Goal: Complete application form: Complete application form

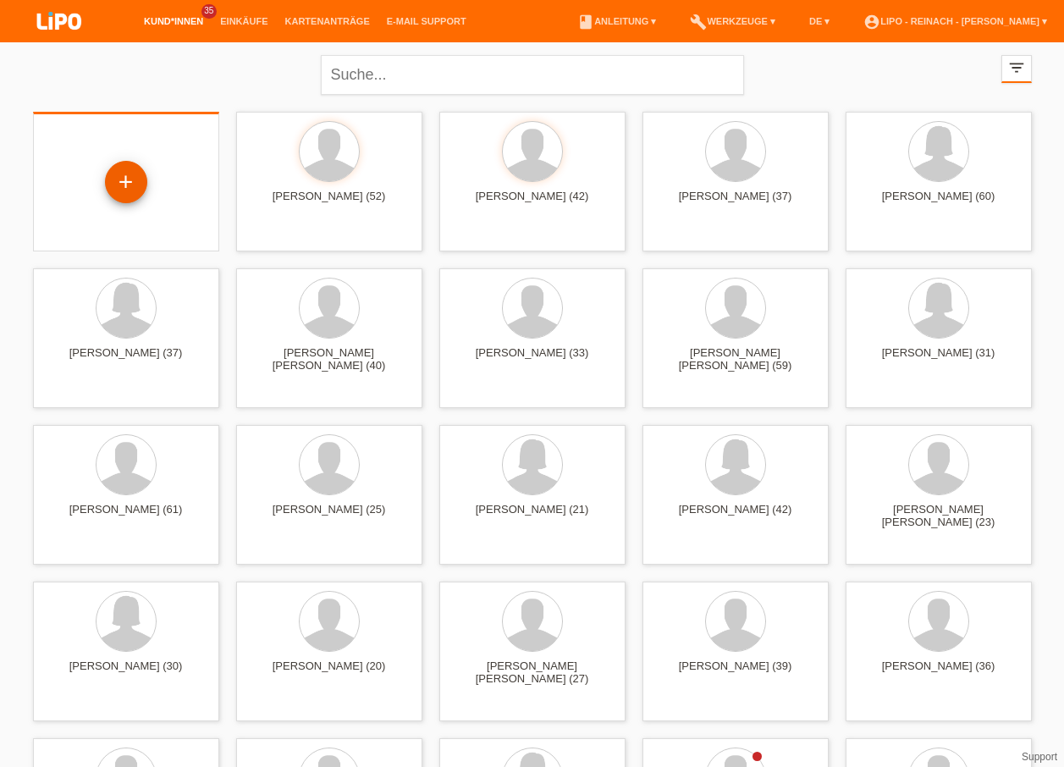
click at [132, 185] on div "+" at bounding box center [126, 182] width 42 height 42
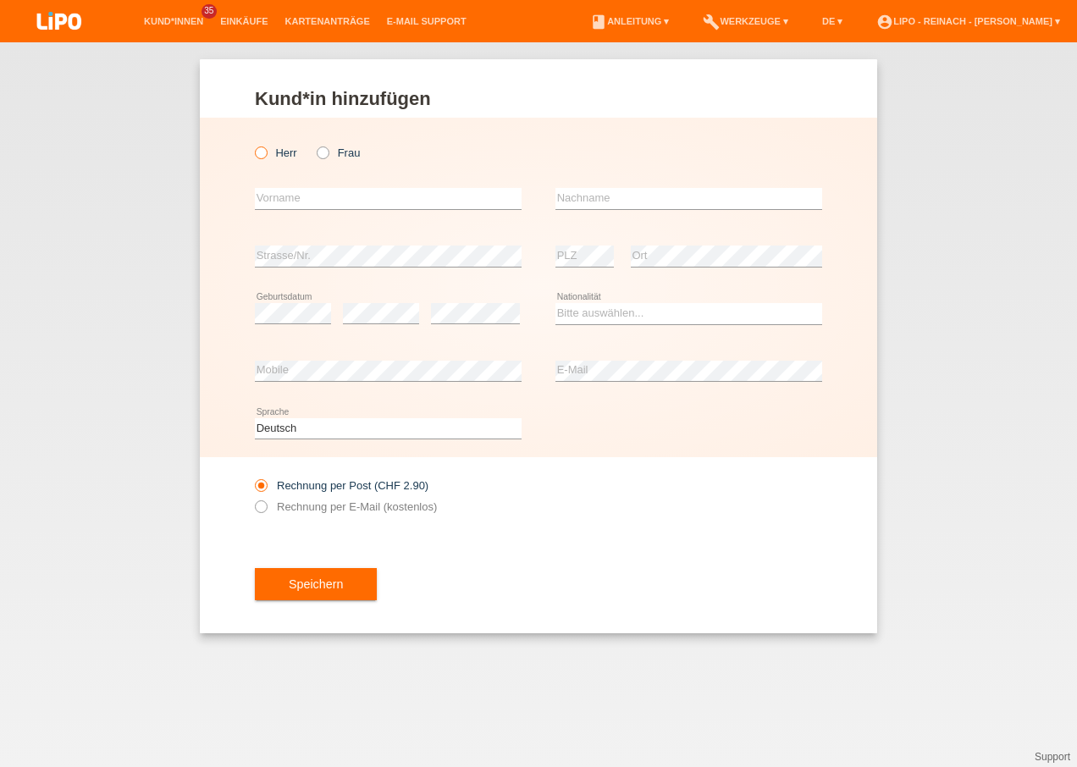
click at [252, 144] on icon at bounding box center [252, 144] width 0 height 0
click at [259, 152] on input "Herr" at bounding box center [260, 151] width 11 height 11
radio input "true"
click at [291, 211] on div "error Vorname" at bounding box center [388, 199] width 267 height 58
click at [293, 204] on input "text" at bounding box center [388, 198] width 267 height 21
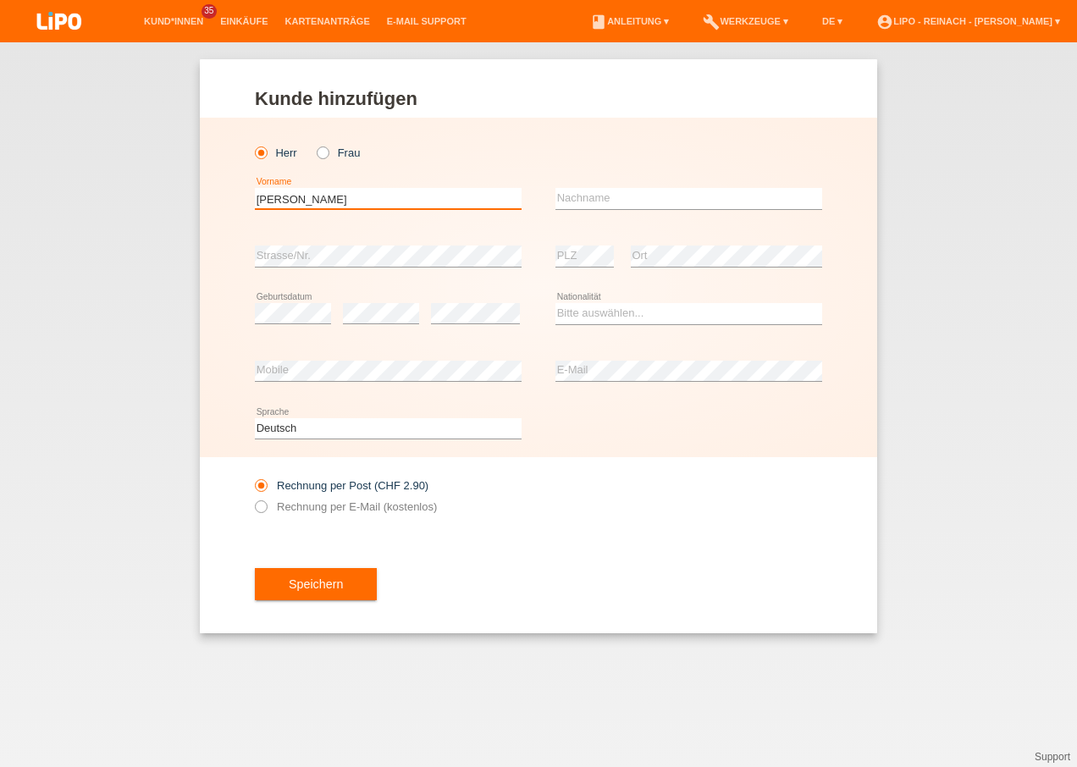
type input "[PERSON_NAME]"
click at [618, 200] on input "text" at bounding box center [688, 198] width 267 height 21
type input "Shaikh"
click at [560, 311] on select "Bitte auswählen... Schweiz Deutschland Liechtenstein Österreich ------------ Af…" at bounding box center [688, 313] width 267 height 20
select select "PK"
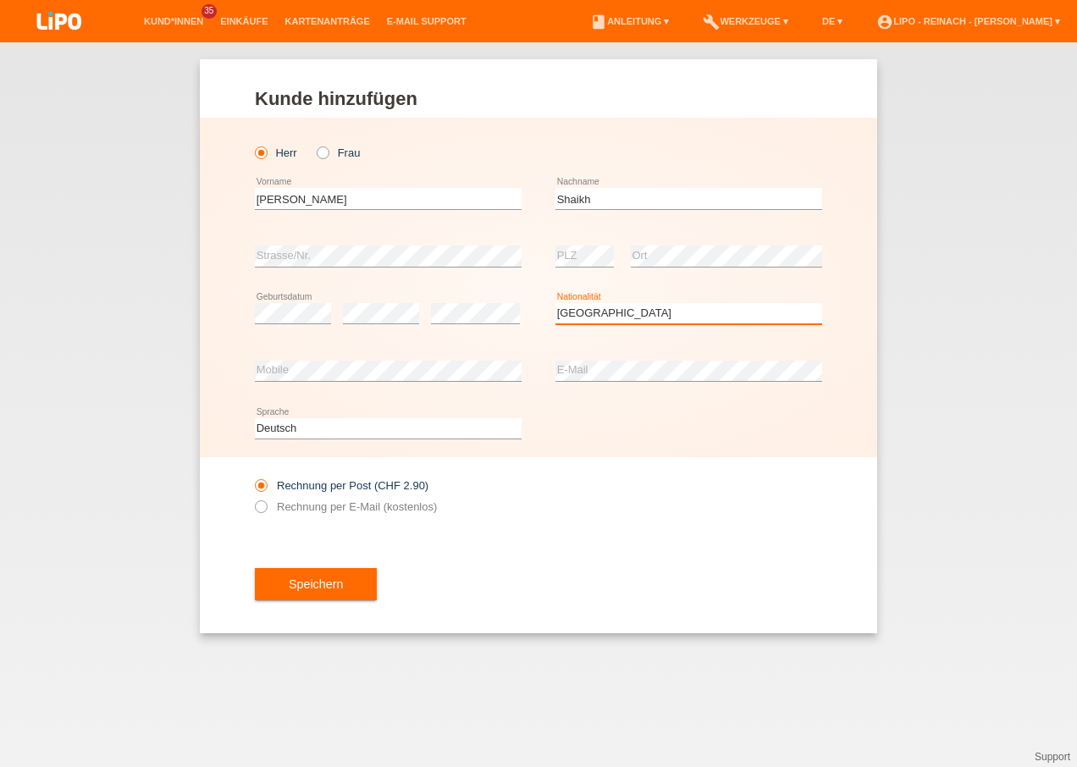
click at [555, 303] on select "Bitte auswählen... Schweiz Deutschland Liechtenstein Österreich ------------ Af…" at bounding box center [688, 313] width 267 height 20
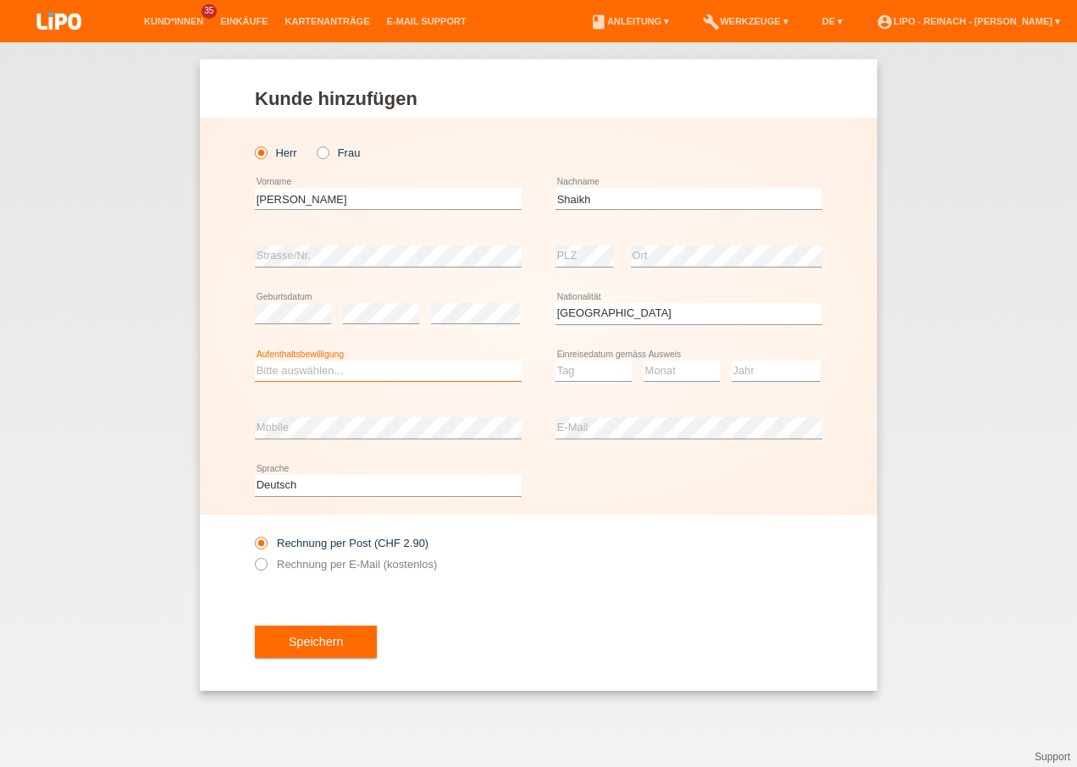
click at [359, 371] on select "Bitte auswählen... C B B - Flüchtlingsstatus Andere" at bounding box center [388, 371] width 267 height 20
select select "B"
click at [255, 361] on select "Bitte auswählen... C B B - Flüchtlingsstatus Andere" at bounding box center [388, 371] width 267 height 20
click at [607, 373] on select "Tag 01 02 03 04 05 06 07 08 09 10 11" at bounding box center [593, 371] width 76 height 20
select select "09"
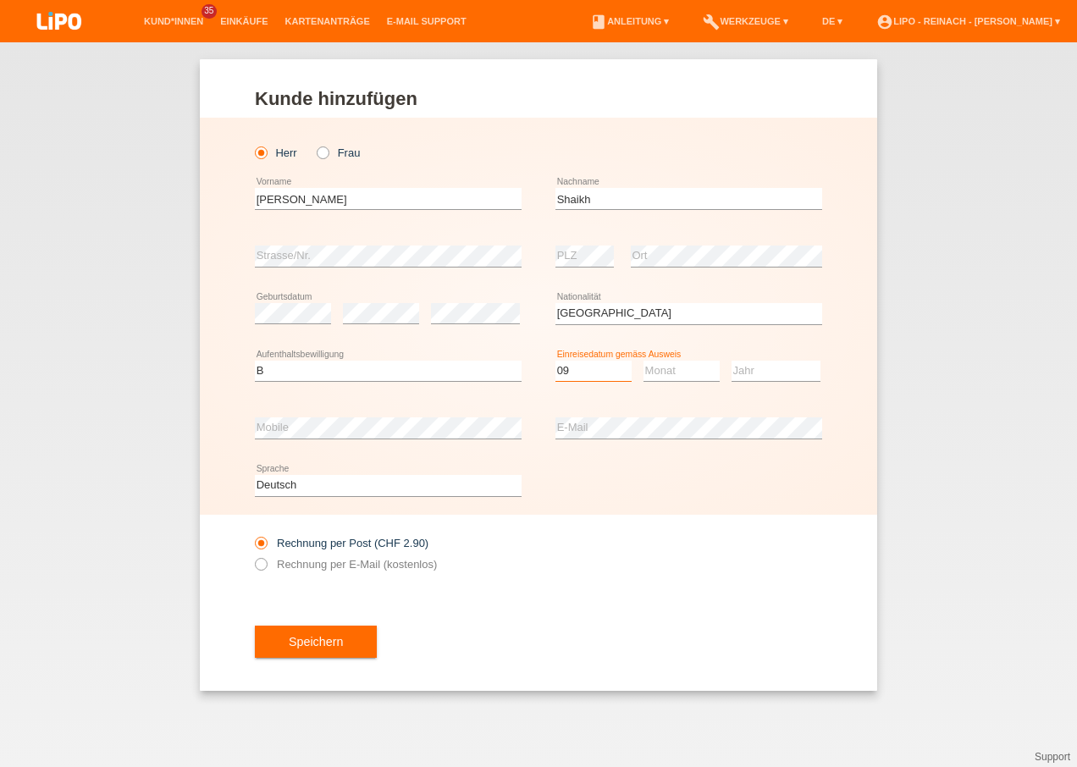
click at [555, 361] on select "Tag 01 02 03 04 05 06 07 08 09 10 11" at bounding box center [593, 371] width 76 height 20
click at [657, 373] on select "Monat 01 02 03 04 05 06 07 08 09 10 11" at bounding box center [681, 371] width 76 height 20
select select "07"
click at [643, 361] on select "Monat 01 02 03 04 05 06 07 08 09 10 11" at bounding box center [681, 371] width 76 height 20
click at [752, 377] on select "Jahr 2025 2024 2023 2022 2021 2020 2019 2018 2017 2016 2015 2014 2013 2012 2011…" at bounding box center [776, 371] width 89 height 20
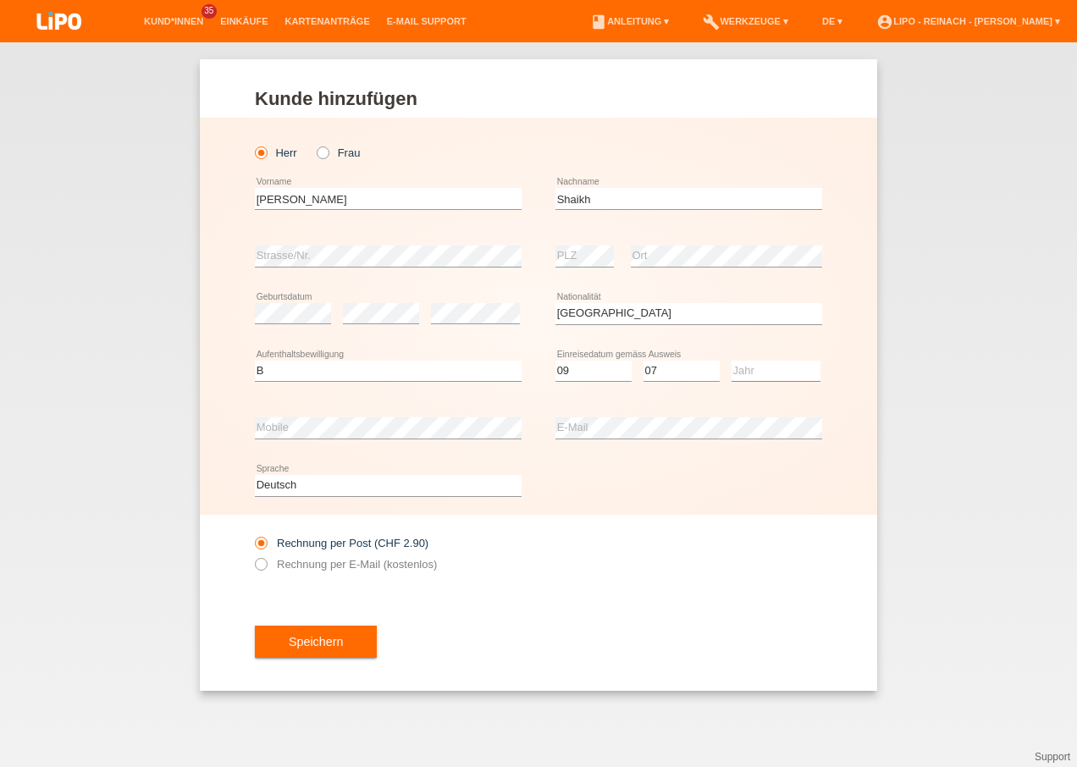
select select "2015"
click at [732, 361] on select "Jahr 2025 2024 2023 2022 2021 2020 2019 2018 2017 2016 2015 2014 2013 2012 2011…" at bounding box center [776, 371] width 89 height 20
click at [595, 417] on div "error E-Mail" at bounding box center [688, 429] width 267 height 58
click at [756, 506] on div "Deutsch Français Italiano English error Sprache" at bounding box center [538, 486] width 567 height 58
click at [252, 555] on icon at bounding box center [252, 555] width 0 height 0
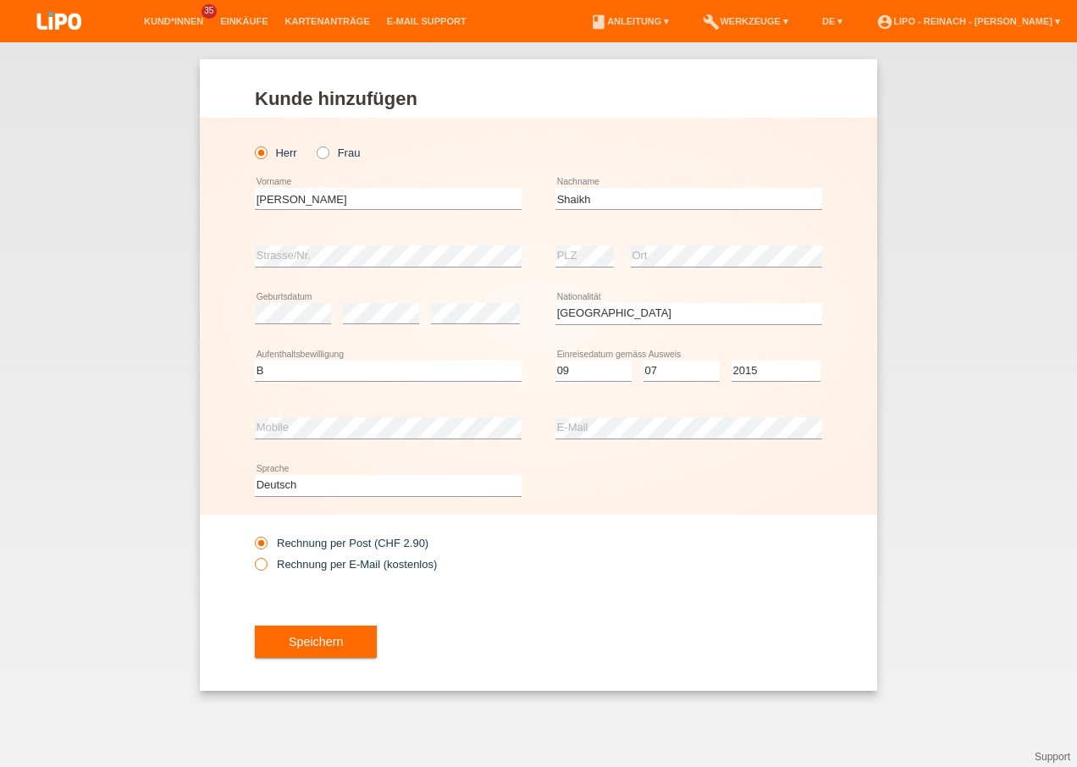
click at [256, 563] on input "Rechnung per E-Mail (kostenlos)" at bounding box center [260, 568] width 11 height 21
radio input "true"
click at [312, 652] on button "Speichern" at bounding box center [316, 642] width 122 height 32
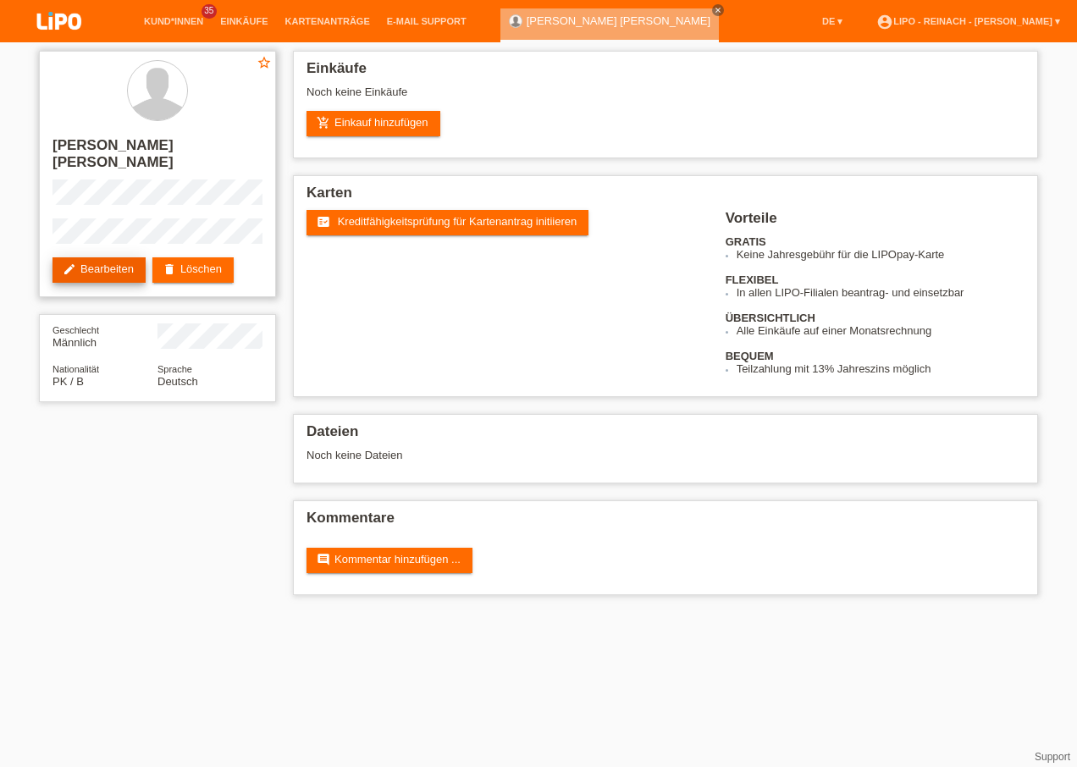
click at [108, 257] on link "edit Bearbeiten" at bounding box center [98, 269] width 93 height 25
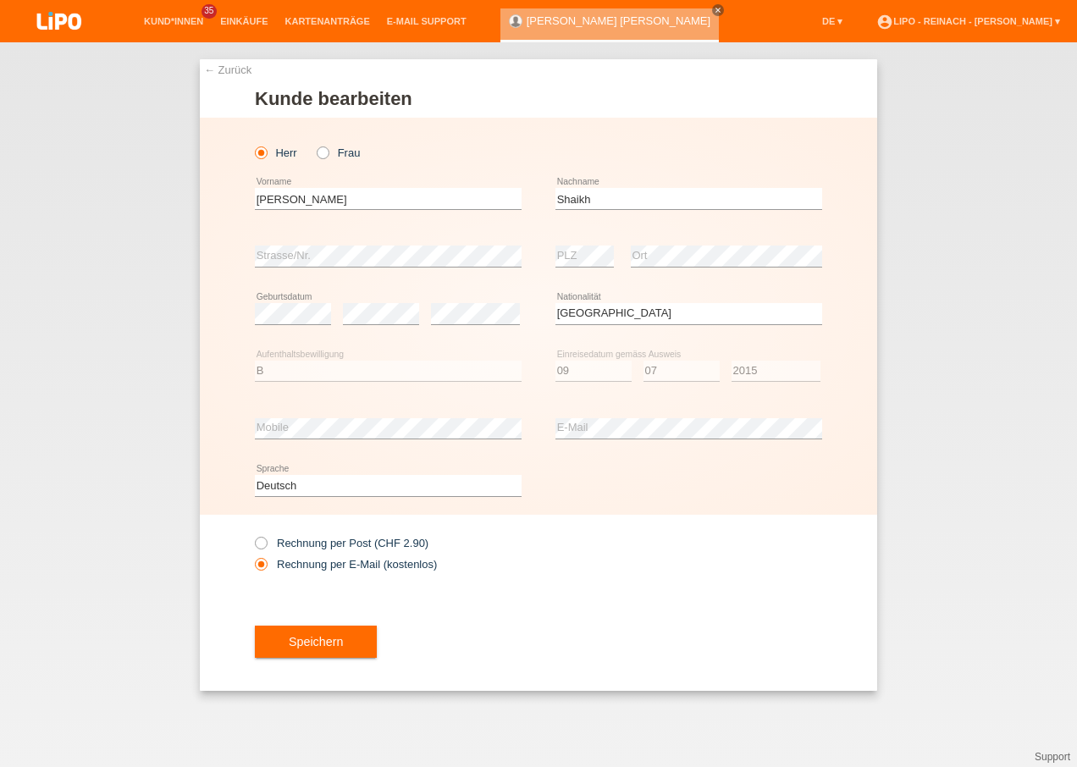
select select "PK"
select select "B"
select select "09"
select select "07"
select select "2015"
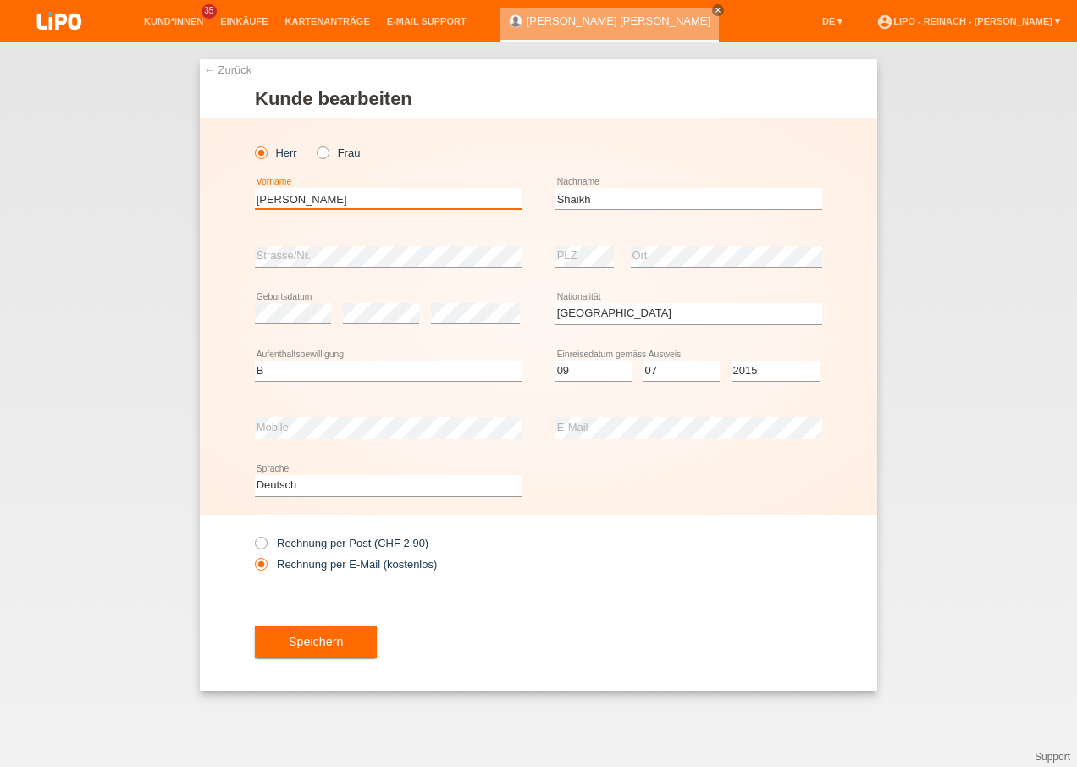
click at [309, 198] on input "Mohammed Sohail" at bounding box center [388, 198] width 267 height 21
click at [439, 167] on div "Herr Frau" at bounding box center [388, 152] width 267 height 35
click at [307, 201] on input "Mohammed Sohail" at bounding box center [388, 198] width 267 height 21
type input "Mohammad Sohail"
click at [580, 618] on div "Speichern" at bounding box center [538, 642] width 567 height 98
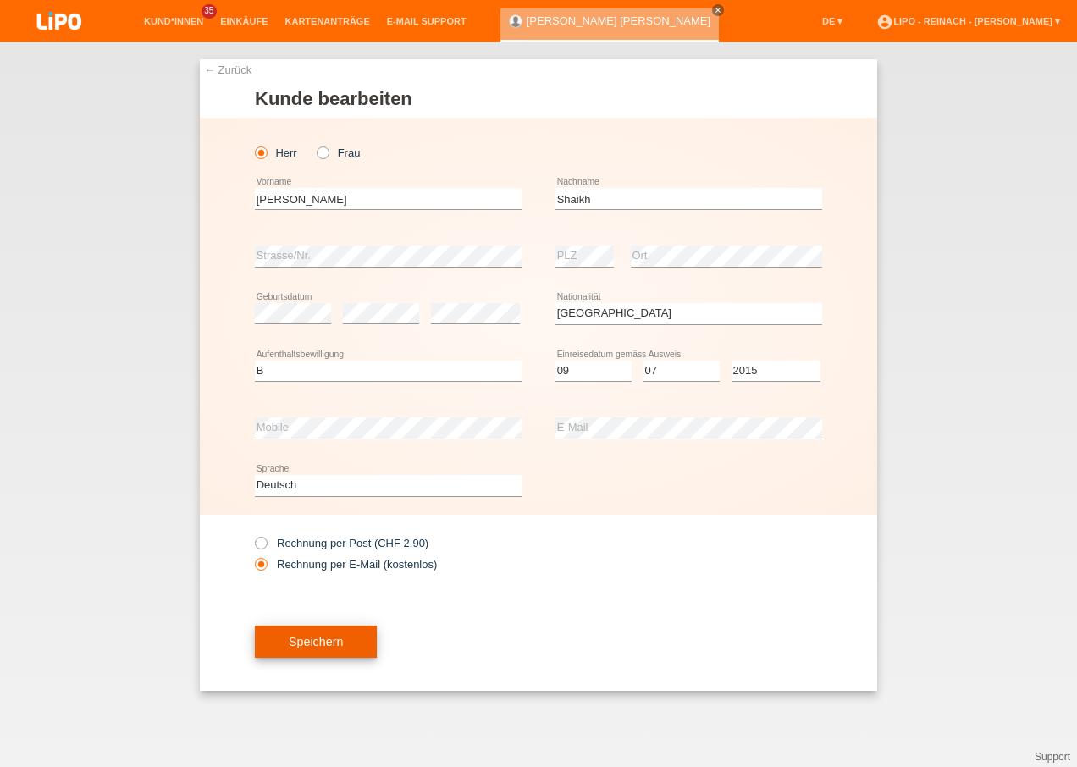
click at [331, 640] on span "Speichern" at bounding box center [316, 642] width 54 height 14
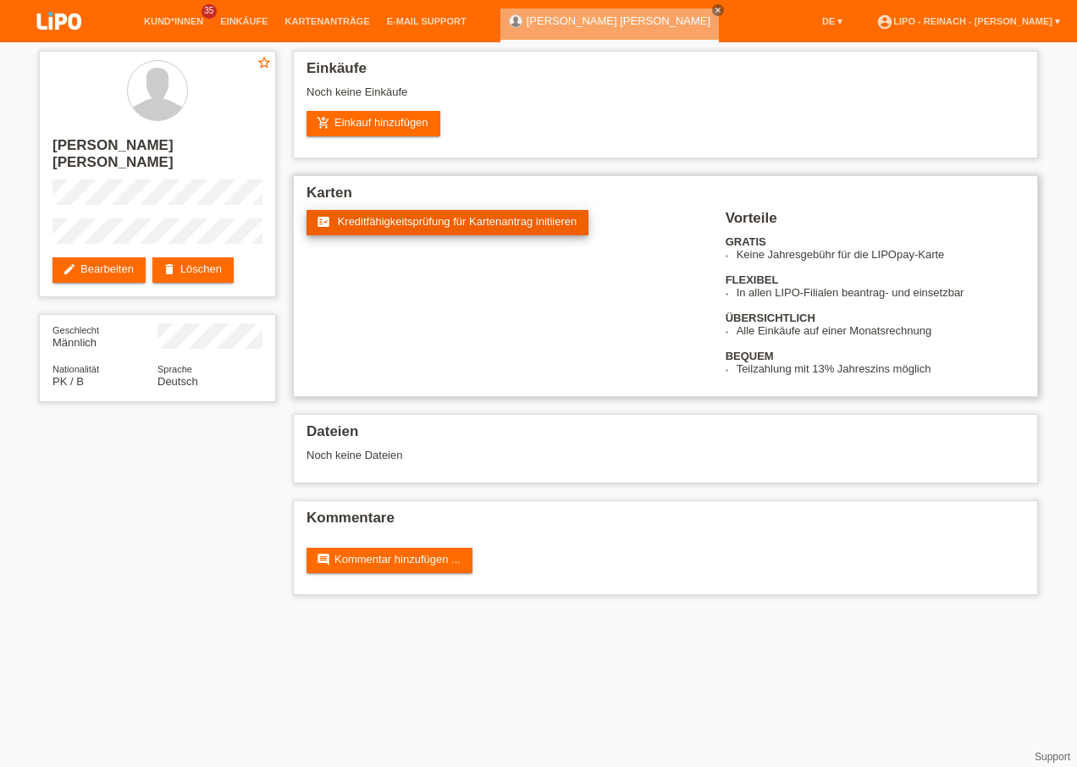
click at [426, 223] on span "Kreditfähigkeitsprüfung für Kartenantrag initiieren" at bounding box center [458, 221] width 240 height 13
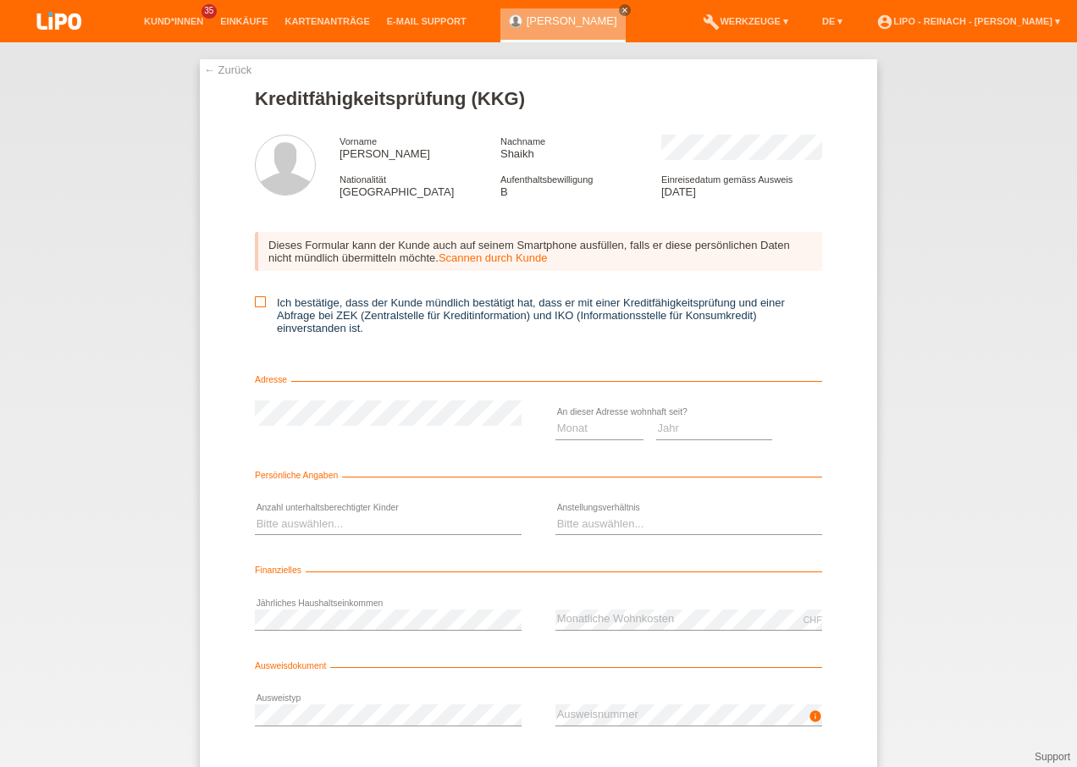
click at [258, 299] on icon at bounding box center [260, 301] width 11 height 11
click at [258, 299] on input "Ich bestätige, dass der Kunde mündlich bestätigt hat, dass er mit einer Kreditf…" at bounding box center [260, 301] width 11 height 11
checkbox input "true"
click at [583, 428] on select "Monat 01 02 03 04 05 06 07 08 09 10" at bounding box center [599, 428] width 88 height 20
click at [555, 418] on select "Monat 01 02 03 04 05 06 07 08 09 10" at bounding box center [599, 428] width 88 height 20
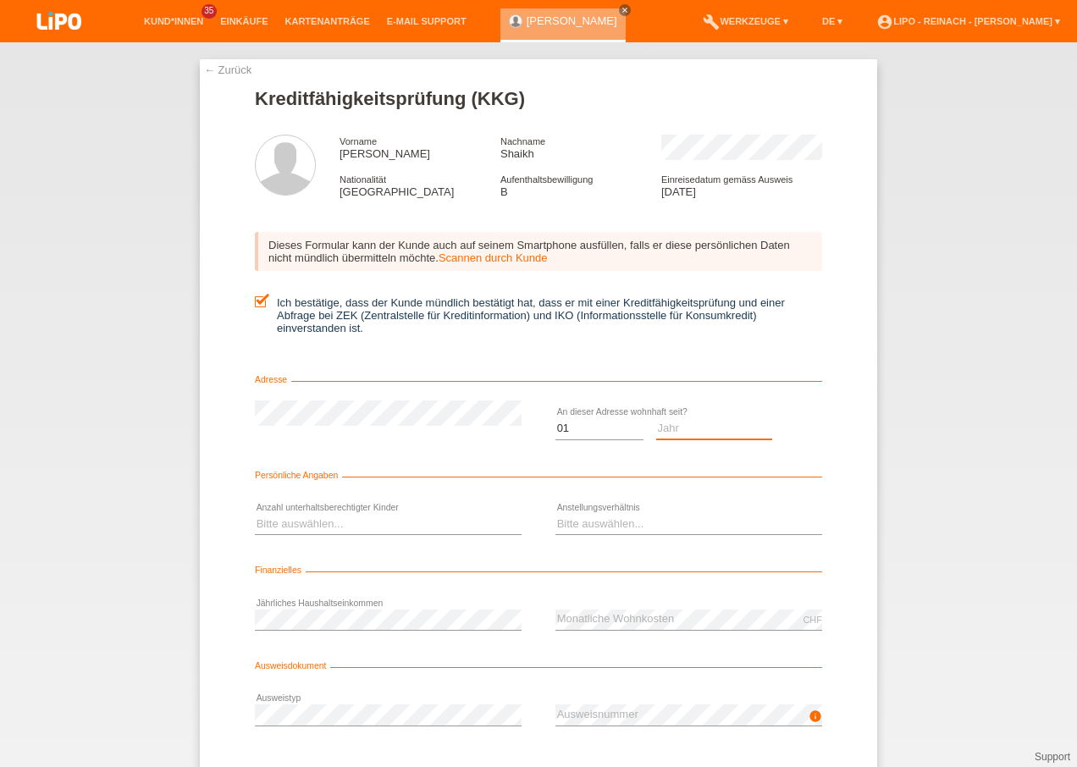
click at [686, 434] on select "Jahr 2025 2024 2023 2022 2021 2020 2019 2018 2017 2016 2015 2014 2013 2012 2011…" at bounding box center [714, 428] width 117 height 20
click at [590, 429] on select "Monat 01 02 03 04 05 06 07 08 09 10" at bounding box center [599, 428] width 88 height 20
select select "07"
click at [555, 418] on select "Monat 01 02 03 04 05 06 07 08 09 10" at bounding box center [599, 428] width 88 height 20
click at [706, 417] on div "Jahr 2025 2024 2023 2022 2021 2020 2019 2018 2017" at bounding box center [714, 429] width 117 height 58
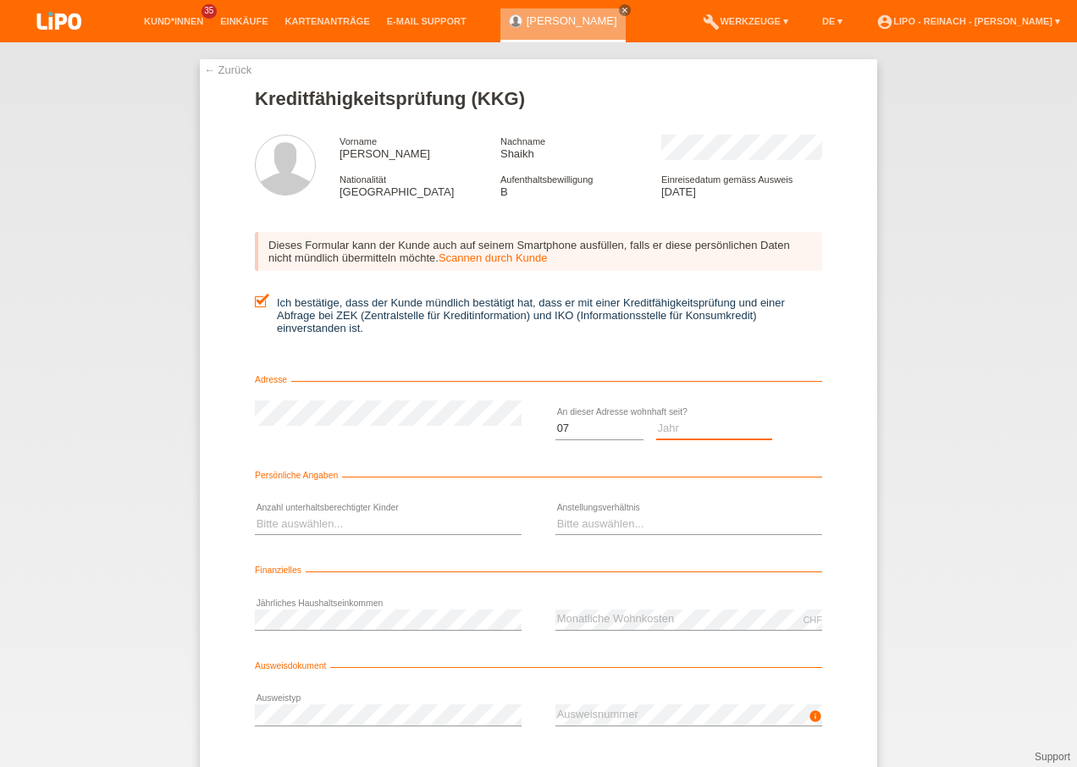
click at [693, 428] on select "Jahr 2025 2024 2023 2022 2021 2020 2019 2018 2017 2016 2015 2014 2013 2012 2011…" at bounding box center [714, 428] width 117 height 20
select select "2015"
click at [656, 418] on select "Jahr 2025 2024 2023 2022 2021 2020 2019 2018 2017 2016 2015 2014 2013 2012 2011…" at bounding box center [714, 428] width 117 height 20
click at [290, 517] on select "Bitte auswählen... 0 1 2 3 4 5 6 7 8 9" at bounding box center [388, 524] width 267 height 20
select select "2"
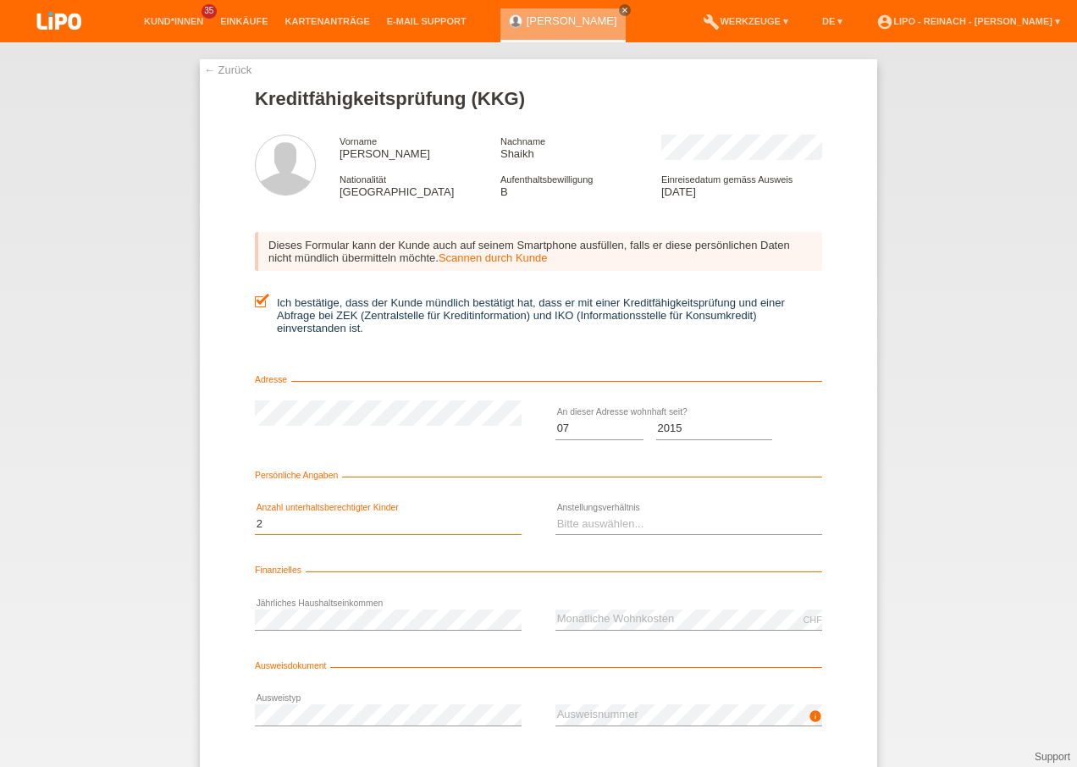
click at [255, 514] on select "Bitte auswählen... 0 1 2 3 4 5 6 7 8 9" at bounding box center [388, 524] width 267 height 20
click at [625, 521] on select "Bitte auswählen... Unbefristet Befristet Lehrling/Student Pensioniert Nicht arb…" at bounding box center [688, 524] width 267 height 20
select select "UNLIMITED"
click at [555, 514] on select "Bitte auswählen... Unbefristet Befristet Lehrling/Student Pensioniert Nicht arb…" at bounding box center [688, 524] width 267 height 20
click at [982, 464] on div "← Zurück Kreditfähigkeitsprüfung (KKG) Vorname Mohammad Sohail Nachname Shaikh …" at bounding box center [538, 404] width 1077 height 725
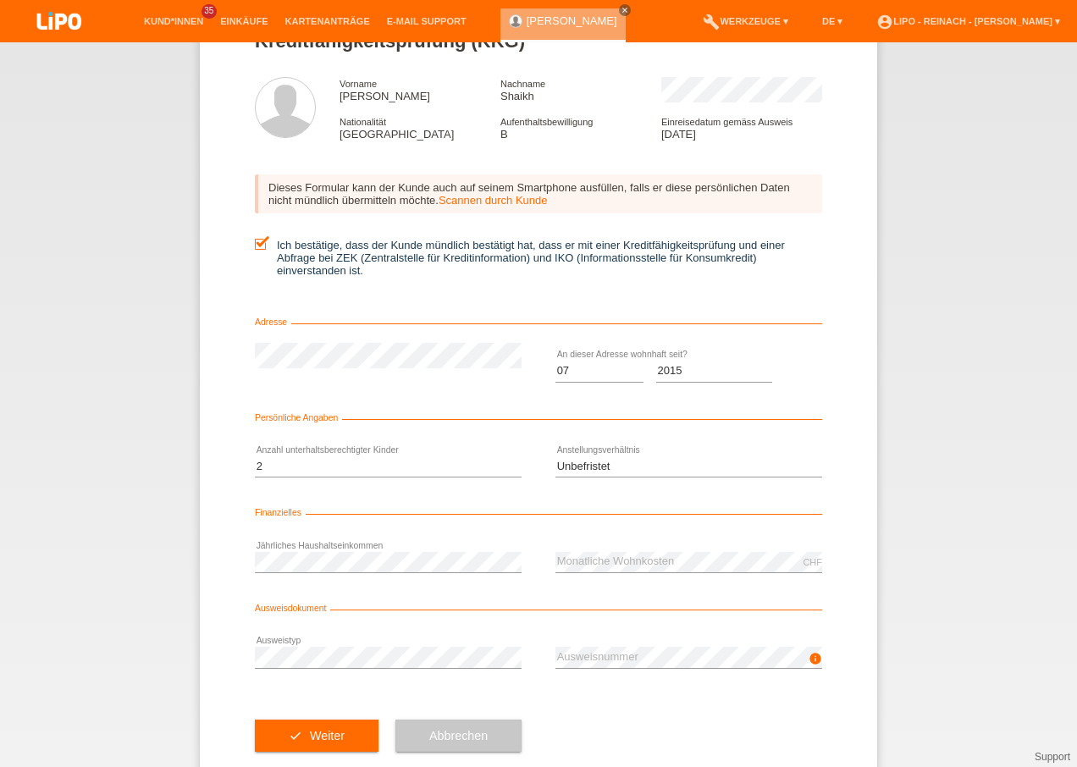
scroll to position [92, 0]
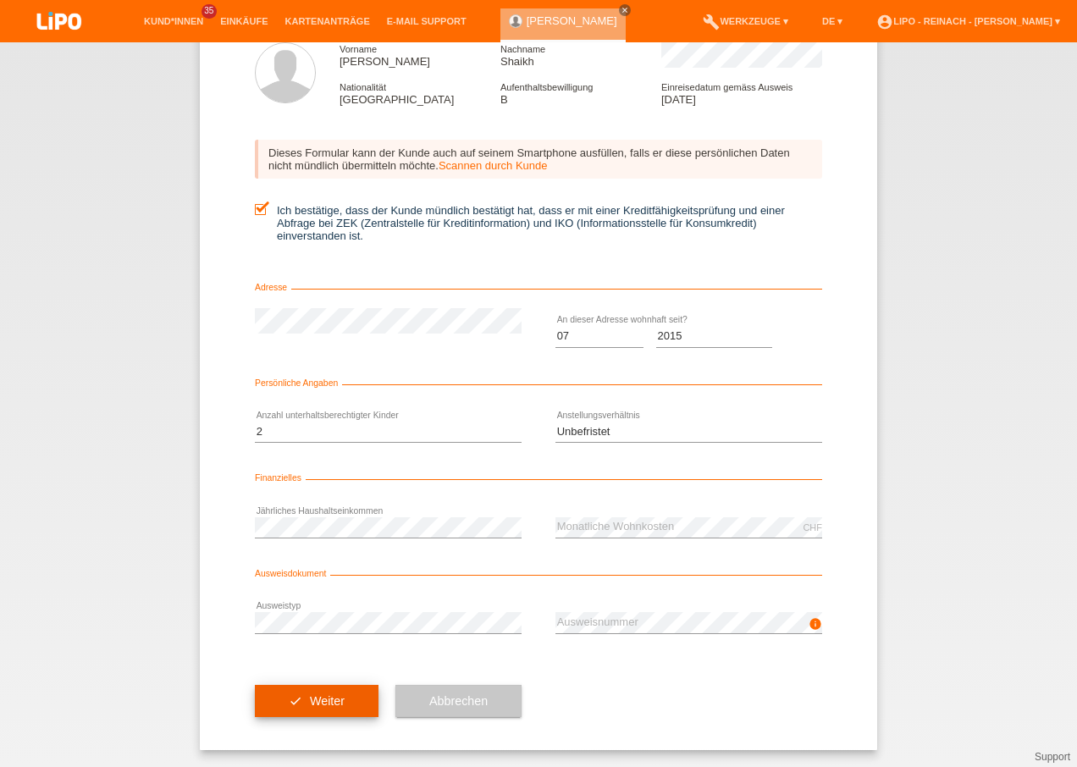
click at [313, 700] on span "Weiter" at bounding box center [327, 701] width 35 height 14
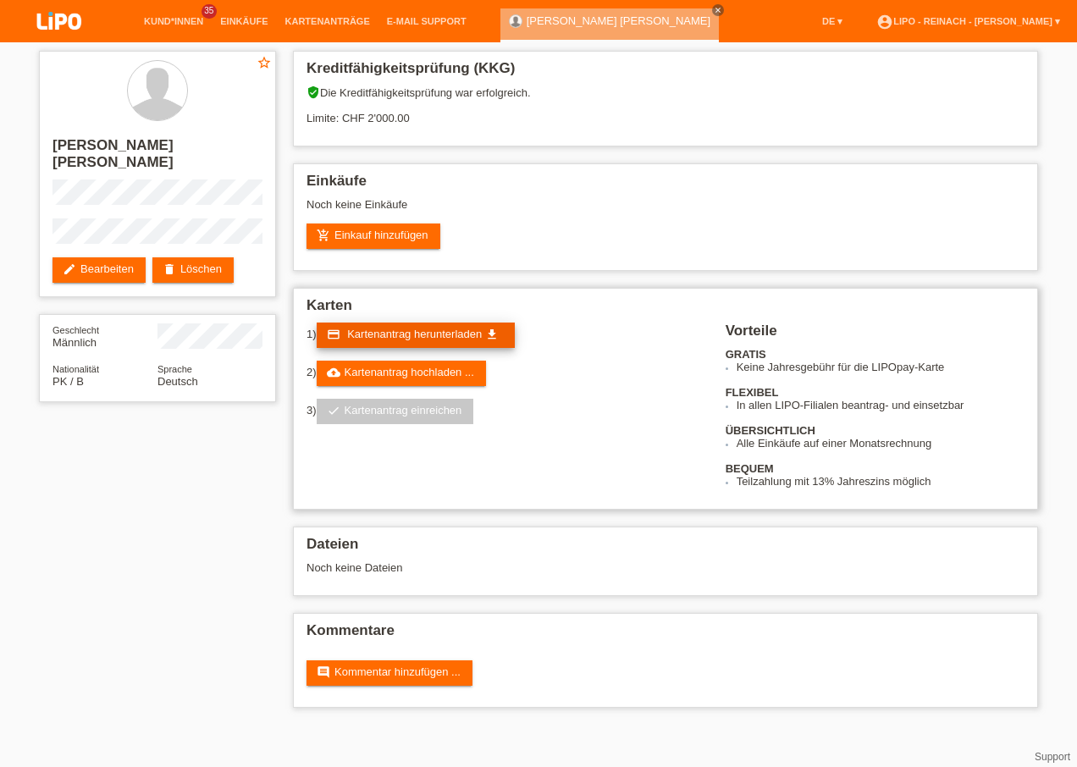
click at [403, 337] on span "Kartenantrag herunterladen" at bounding box center [414, 334] width 135 height 13
